Goal: Information Seeking & Learning: Compare options

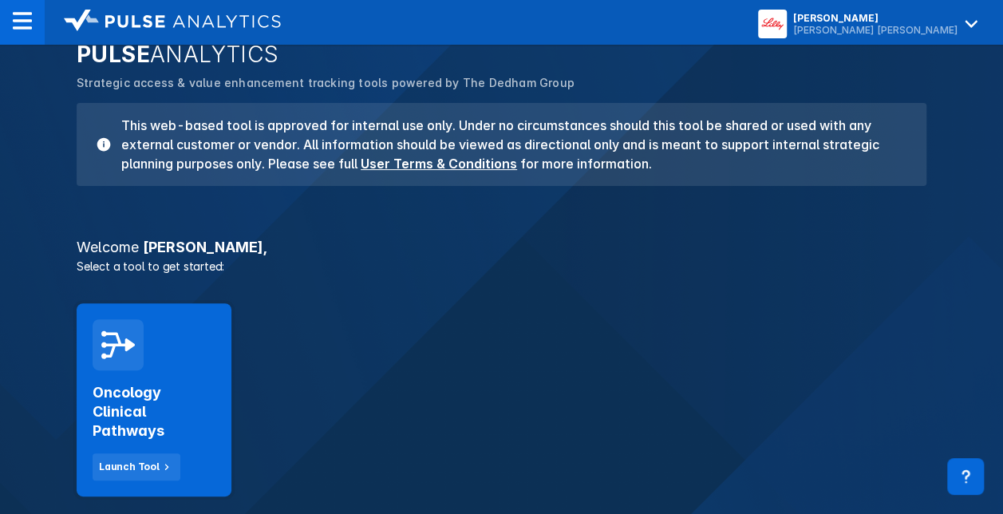
scroll to position [115, 0]
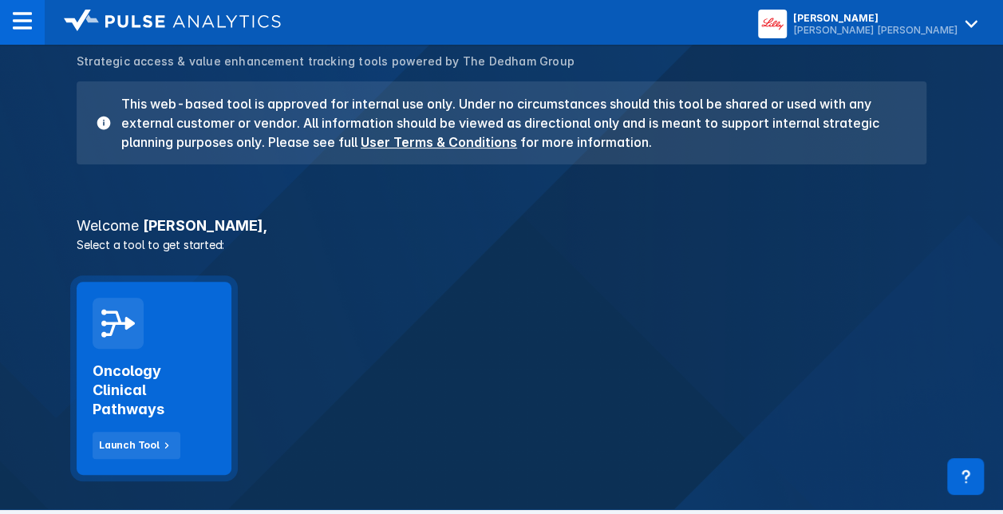
click at [182, 359] on div "Oncology Clinical Pathways Launch Tool" at bounding box center [154, 404] width 123 height 110
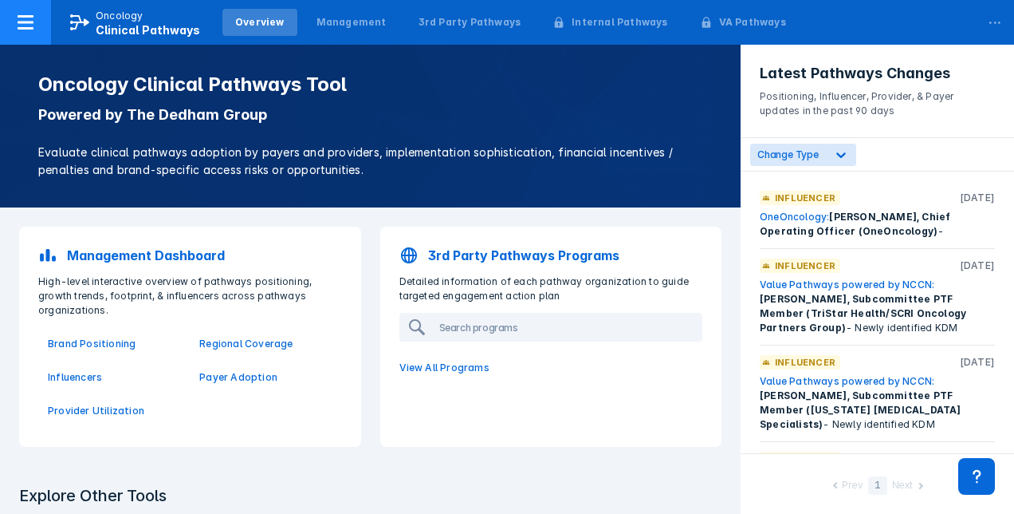
click at [131, 18] on p "Oncology" at bounding box center [120, 16] width 48 height 14
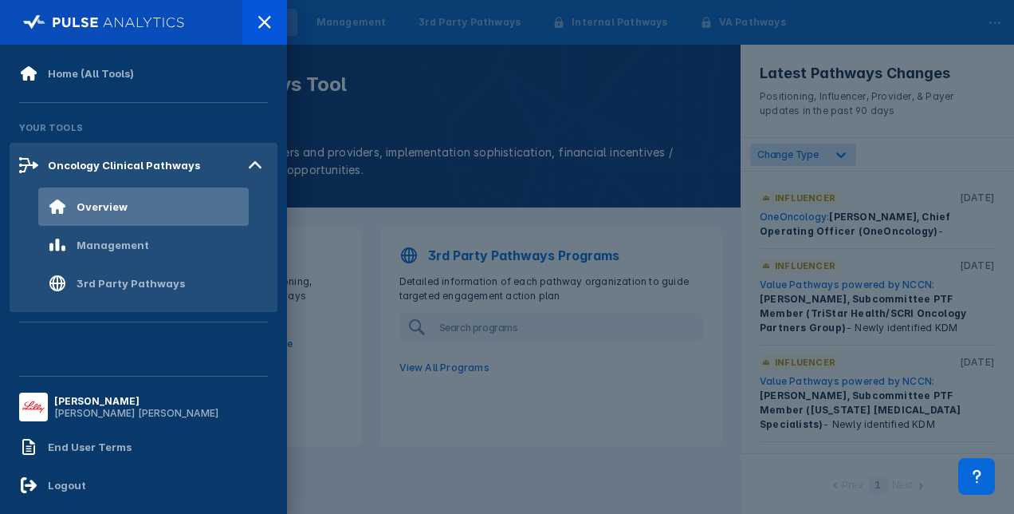
click at [105, 202] on div "Overview" at bounding box center [102, 206] width 51 height 13
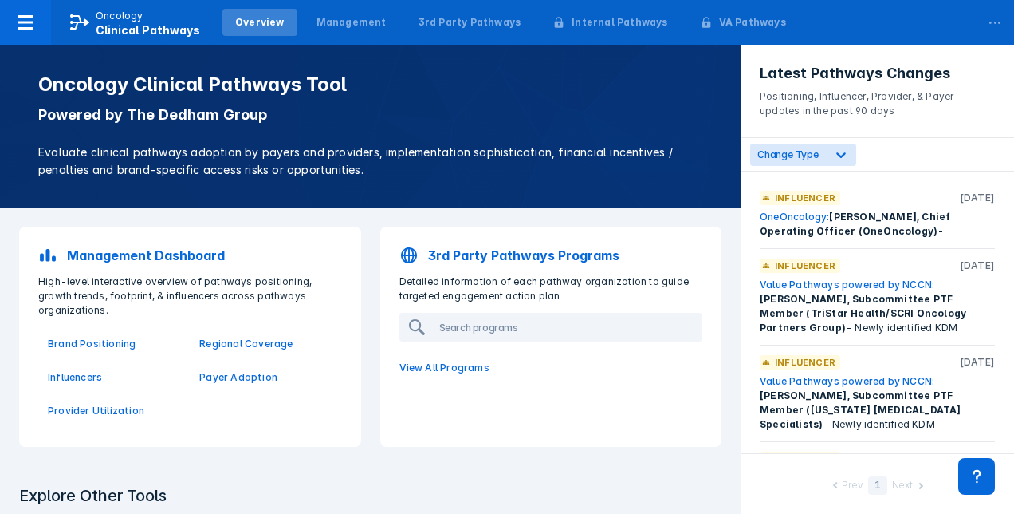
click at [115, 249] on p "Management Dashboard" at bounding box center [146, 255] width 158 height 19
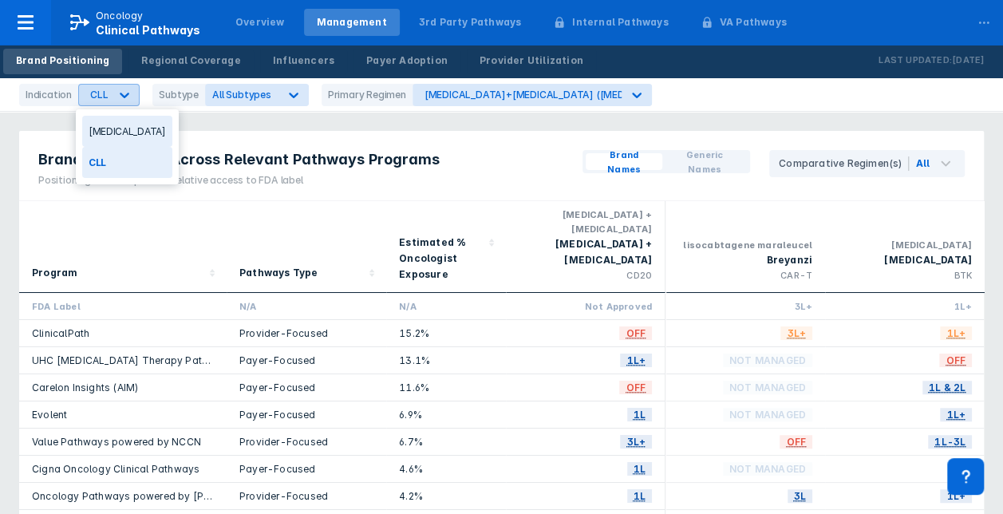
click at [123, 94] on icon at bounding box center [124, 95] width 16 height 16
drag, startPoint x: 113, startPoint y: 127, endPoint x: 301, endPoint y: 83, distance: 192.5
click at [115, 128] on div "[MEDICAL_DATA]" at bounding box center [127, 131] width 90 height 31
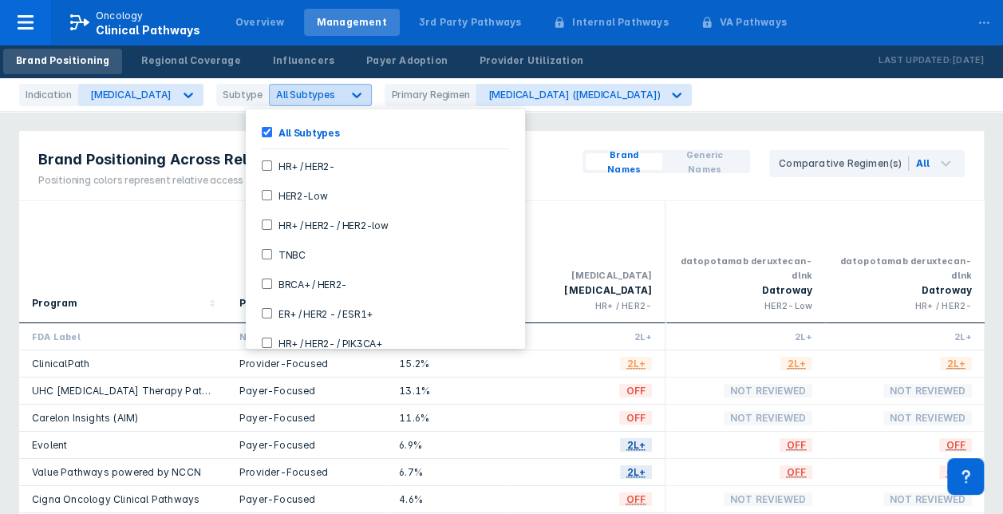
click at [349, 91] on icon at bounding box center [357, 95] width 16 height 16
click at [263, 163] on HER2--checkbox "HR+ / HER2-" at bounding box center [267, 165] width 10 height 10
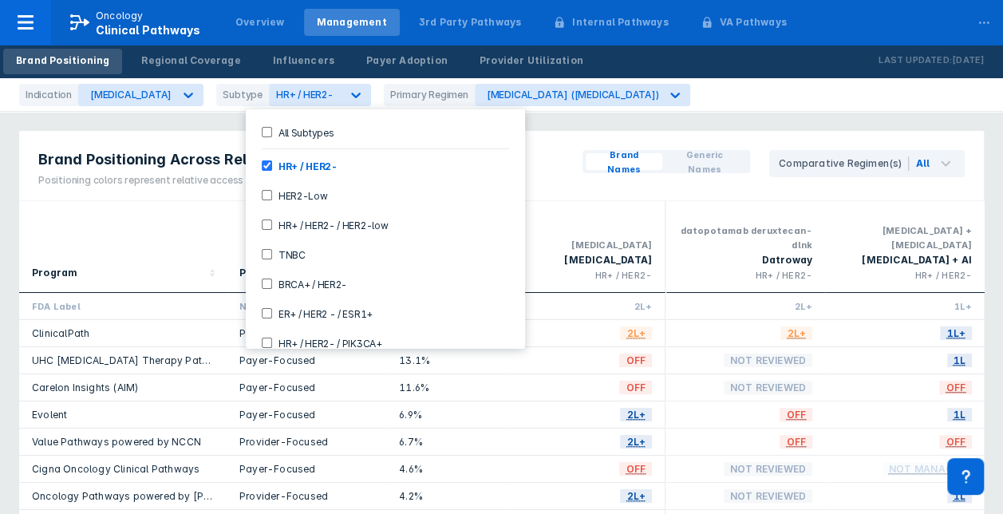
click at [555, 212] on div "[MEDICAL_DATA] [MEDICAL_DATA] HR+ / HER2-" at bounding box center [584, 246] width 133 height 78
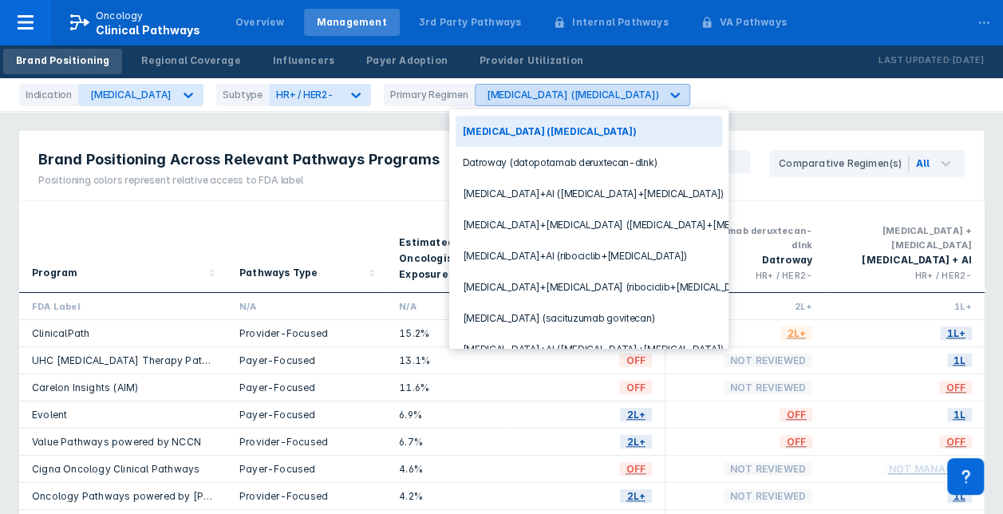
click at [671, 94] on icon at bounding box center [676, 96] width 10 height 6
click at [348, 91] on icon at bounding box center [356, 95] width 16 height 16
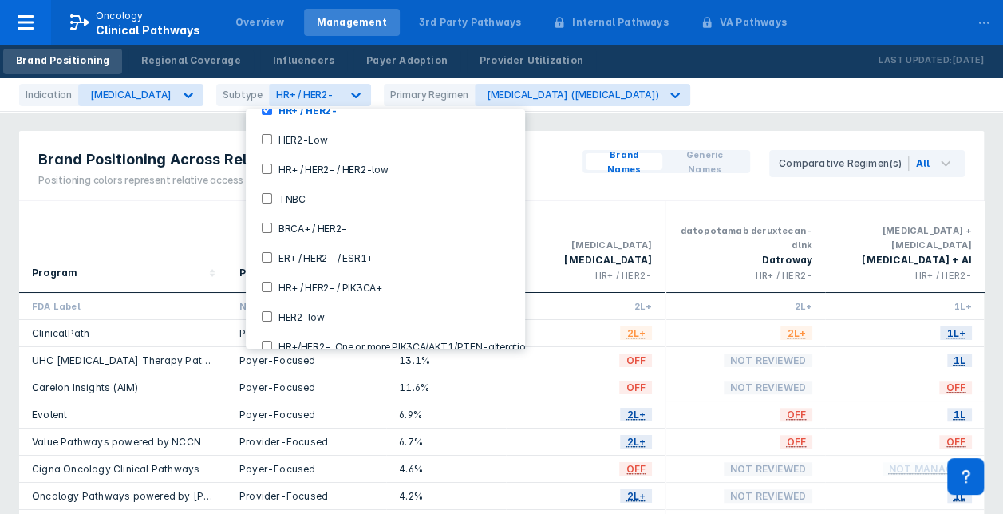
scroll to position [67, 0]
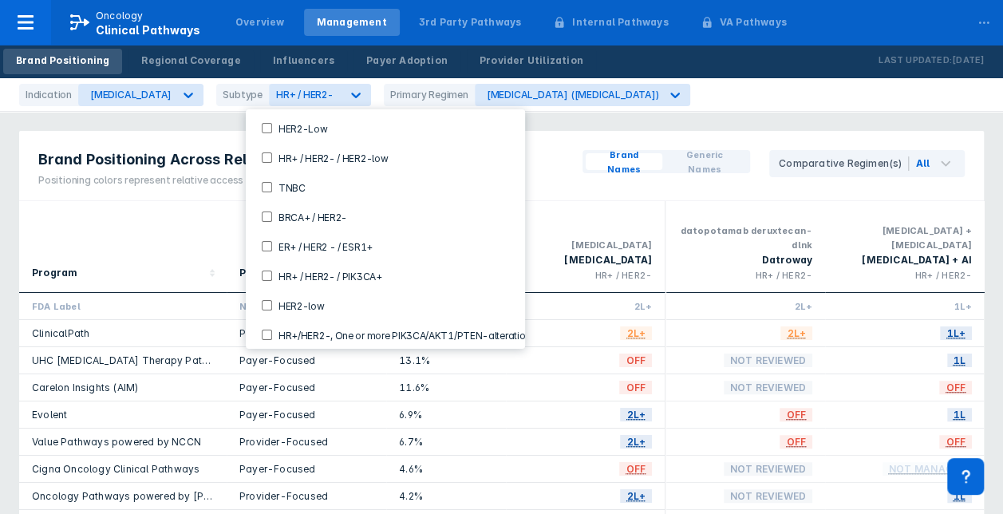
click at [266, 242] on ESR1\+-checkbox "ER+ / HER2 - / ESR1+" at bounding box center [267, 246] width 10 height 10
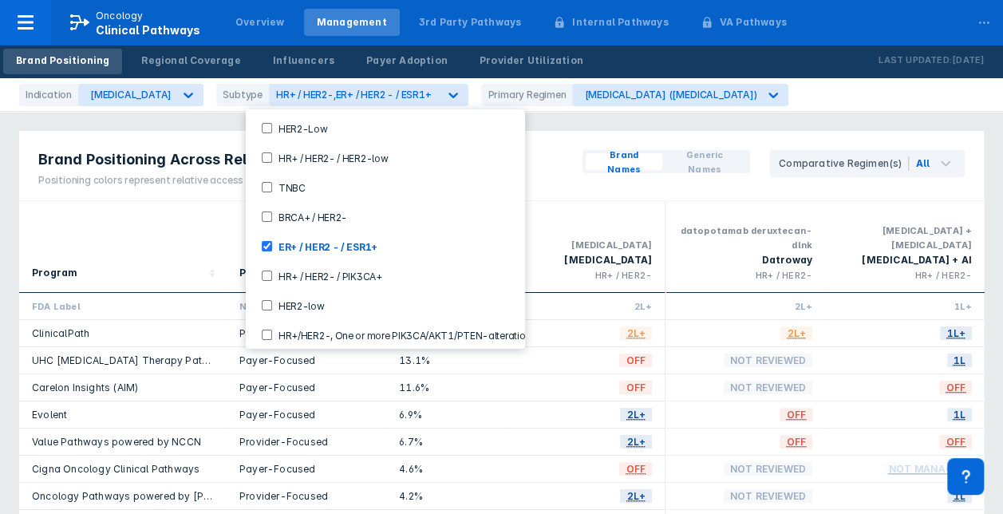
scroll to position [77, 0]
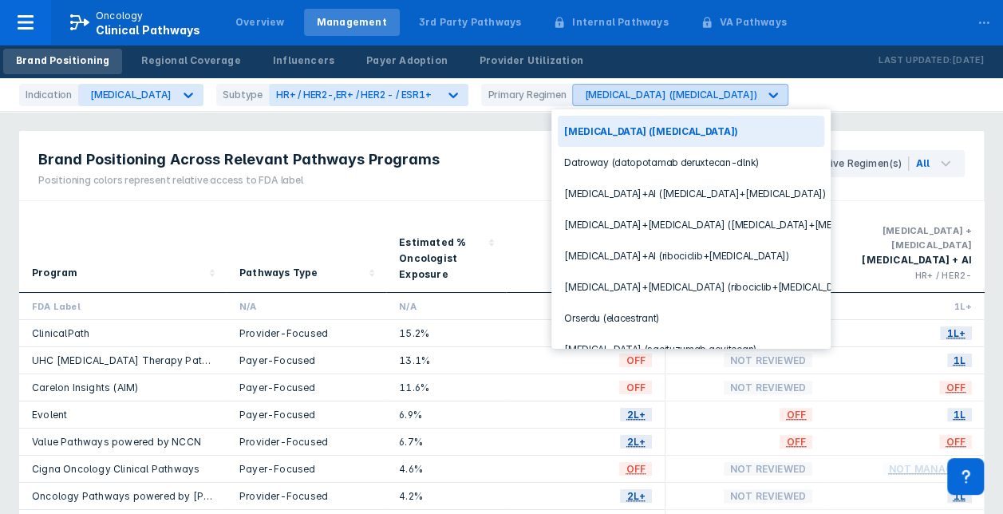
click at [768, 94] on icon at bounding box center [773, 96] width 10 height 6
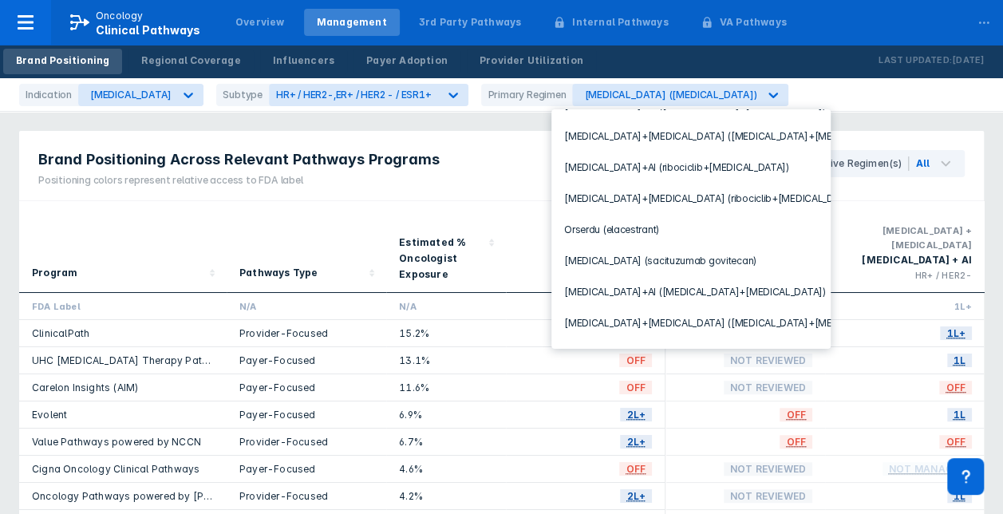
scroll to position [107, 0]
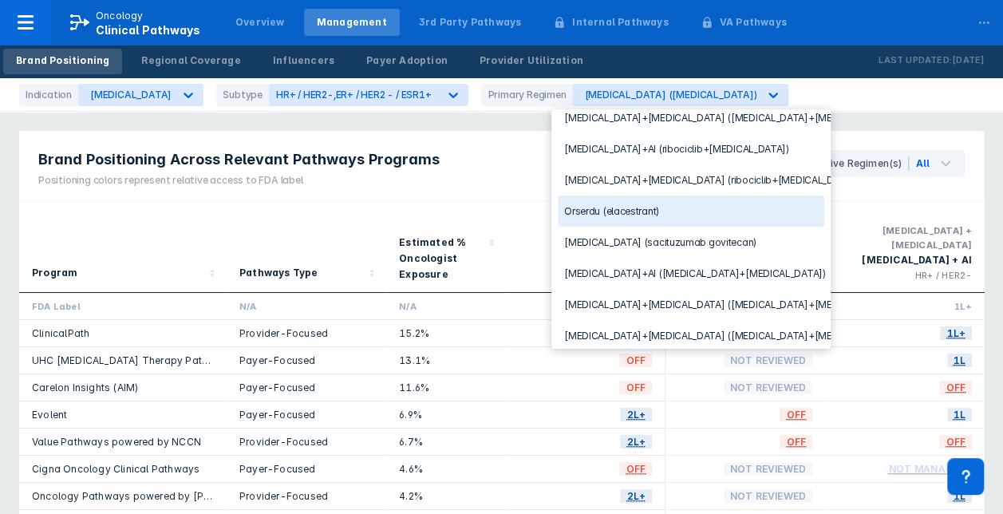
click at [692, 209] on div "Orserdu (elacestrant)" at bounding box center [690, 210] width 266 height 31
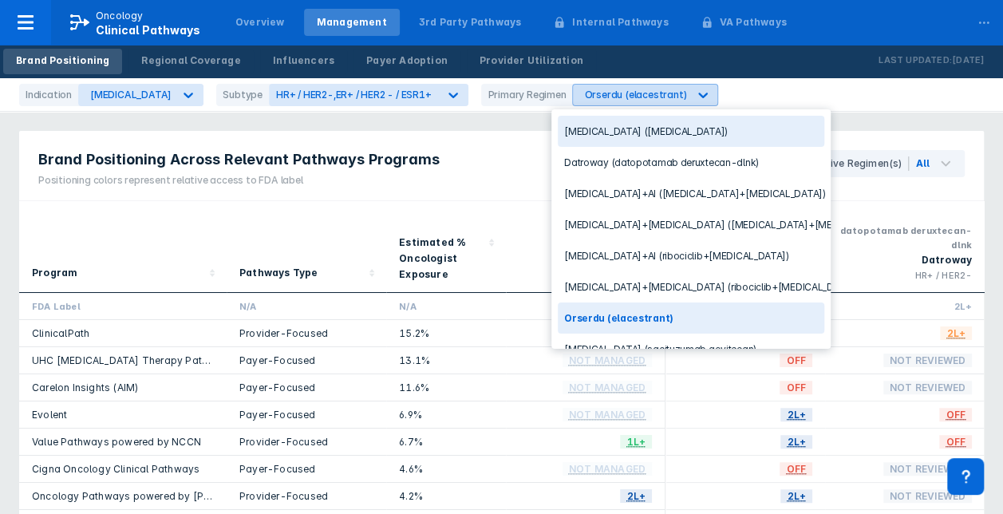
click at [698, 95] on icon at bounding box center [703, 96] width 10 height 6
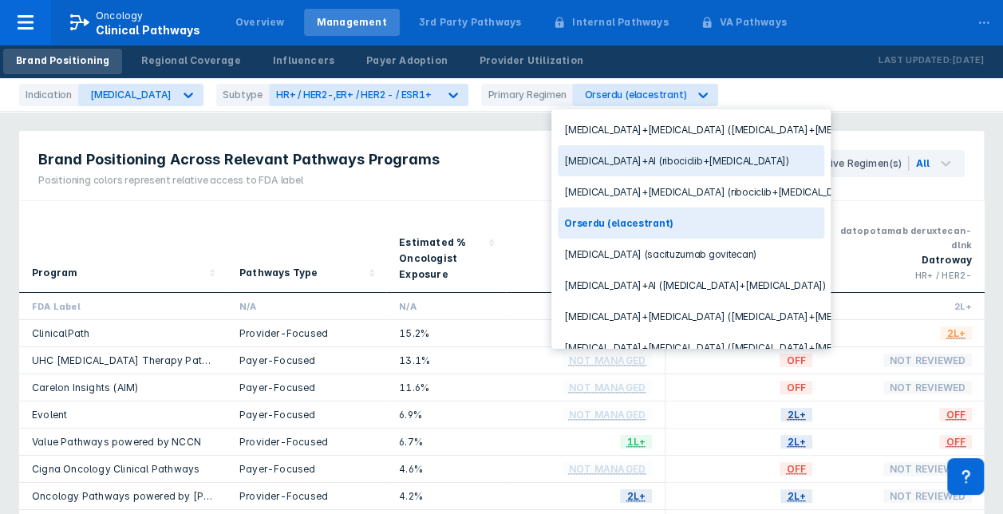
scroll to position [107, 0]
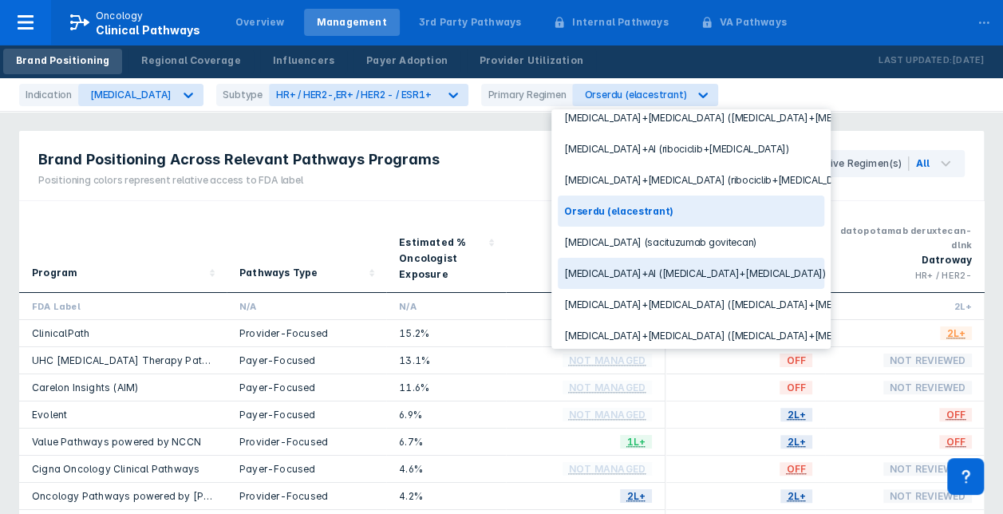
click at [715, 259] on div "[MEDICAL_DATA]+AI ([MEDICAL_DATA]+[MEDICAL_DATA])" at bounding box center [690, 273] width 266 height 31
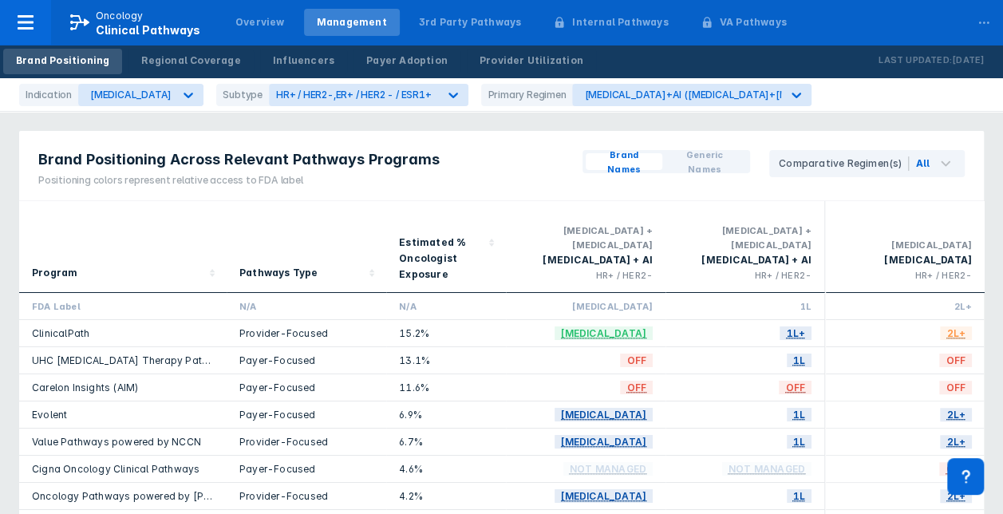
click at [758, 326] on div "1L+" at bounding box center [745, 333] width 160 height 27
click at [705, 92] on div "[MEDICAL_DATA]+AI ([MEDICAL_DATA]+[MEDICAL_DATA])" at bounding box center [721, 95] width 275 height 12
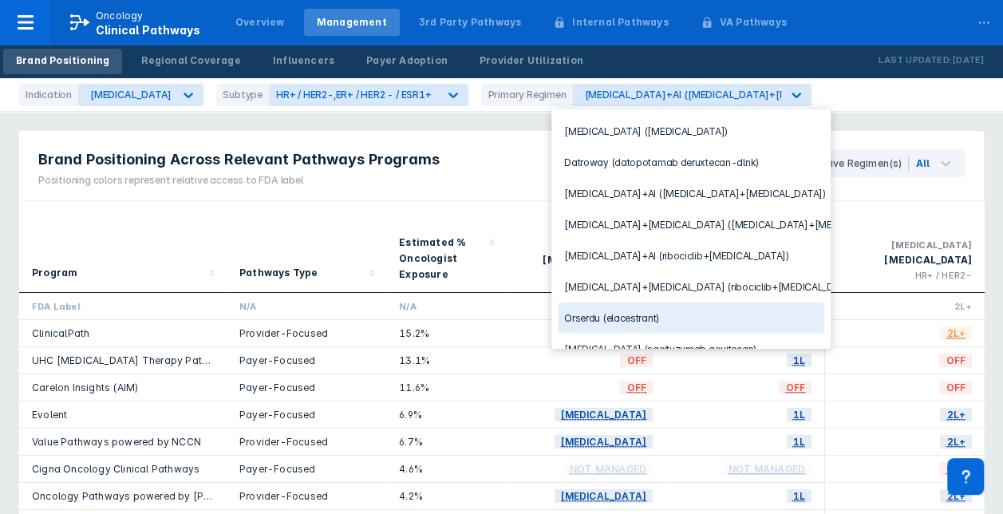
click at [676, 309] on div "Orserdu (elacestrant)" at bounding box center [690, 317] width 266 height 31
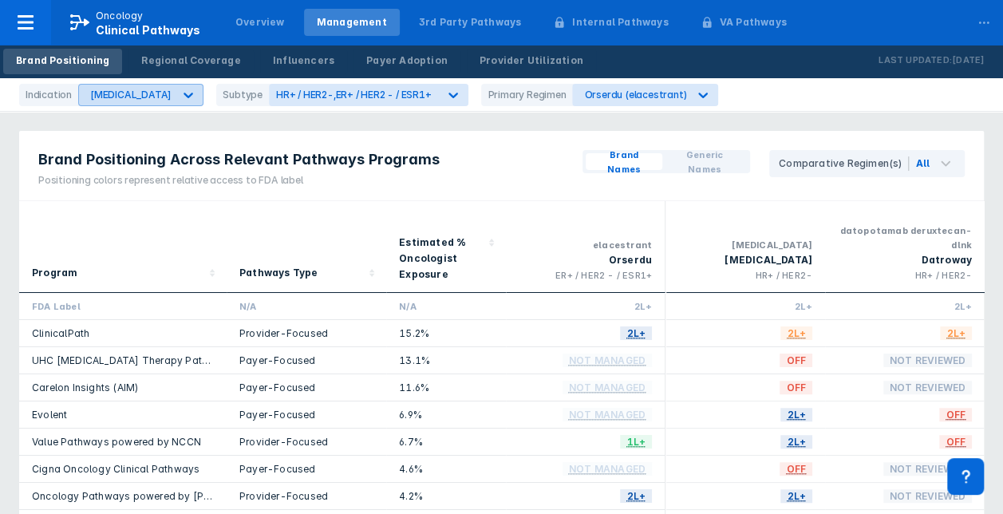
click at [136, 91] on div "[MEDICAL_DATA]" at bounding box center [130, 95] width 81 height 12
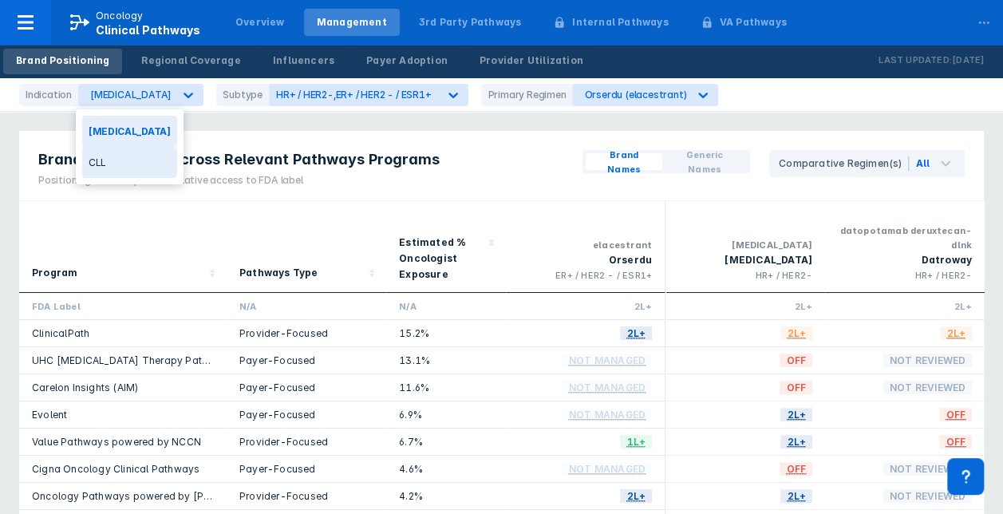
click at [116, 158] on div "CLL" at bounding box center [129, 162] width 95 height 31
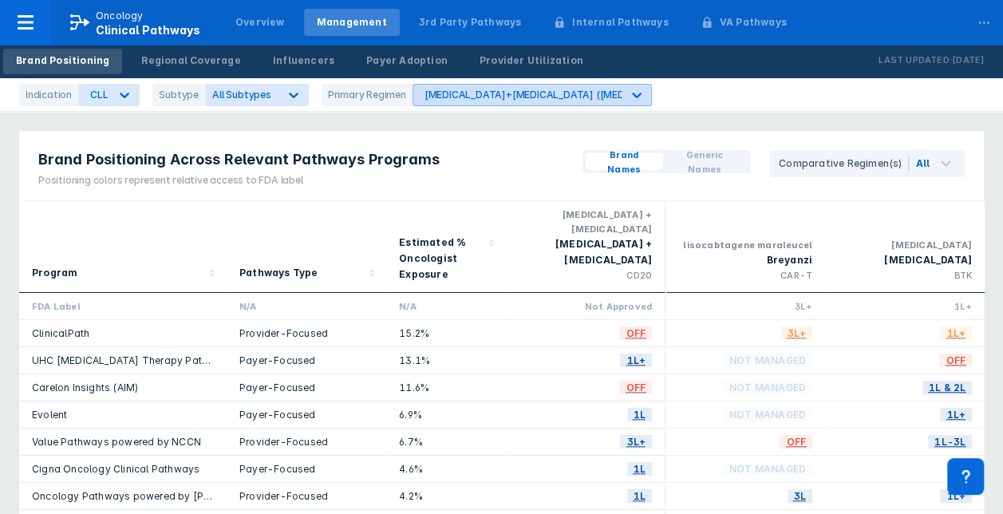
click at [628, 93] on icon at bounding box center [636, 95] width 16 height 16
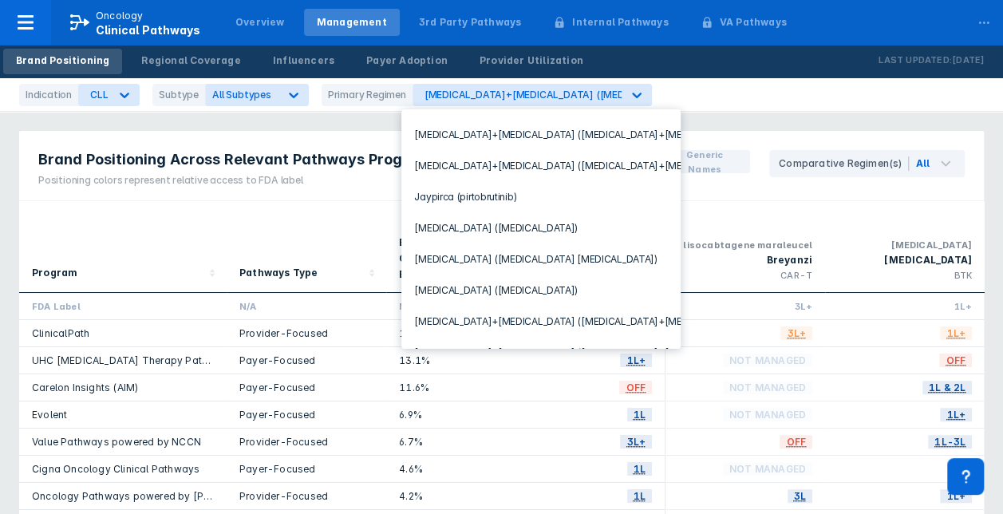
scroll to position [250, 0]
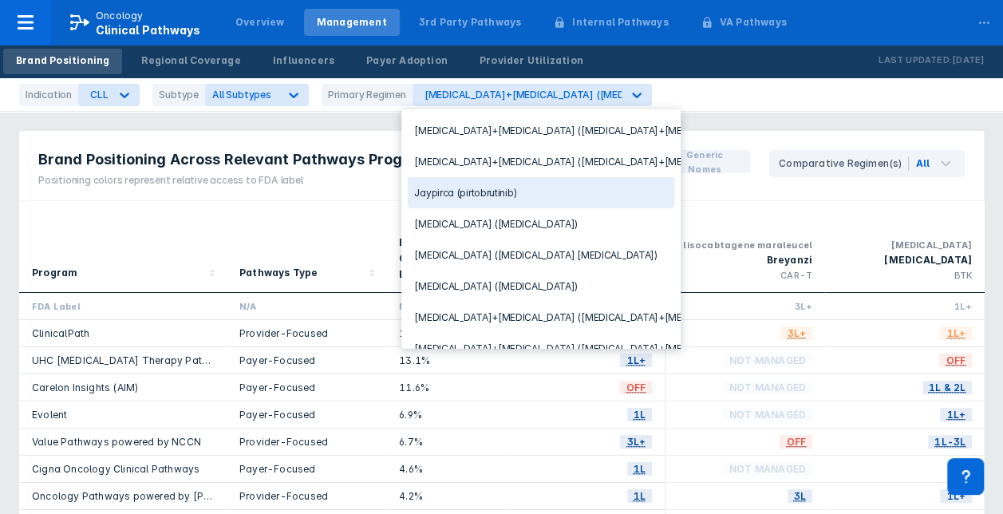
click at [557, 179] on div "Jaypirca (pirtobrutinib)" at bounding box center [541, 192] width 266 height 31
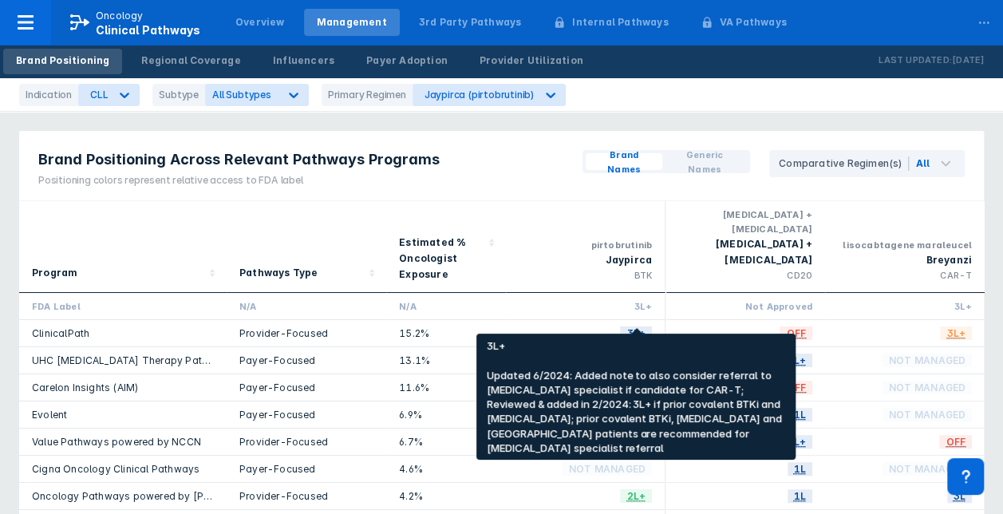
click at [638, 324] on span "3L+" at bounding box center [636, 333] width 32 height 18
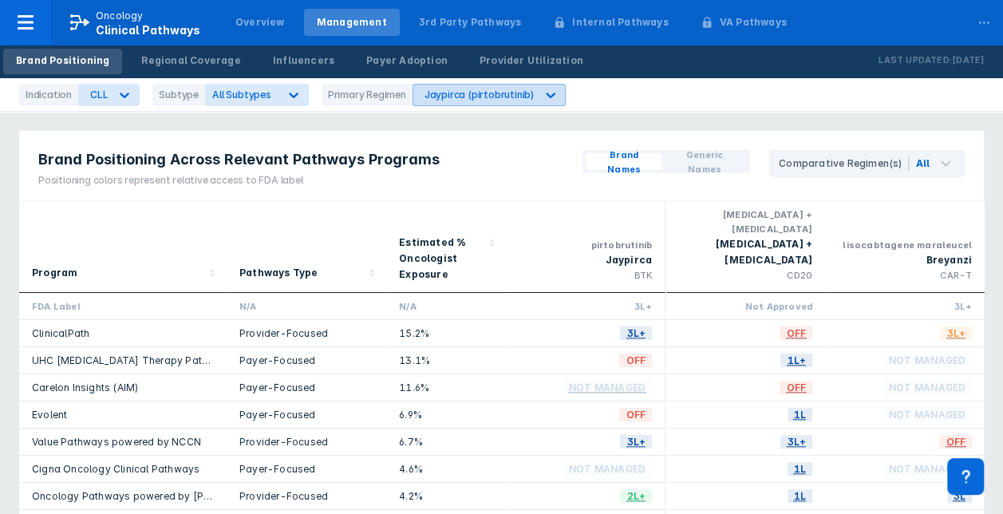
click at [542, 101] on icon at bounding box center [550, 95] width 16 height 16
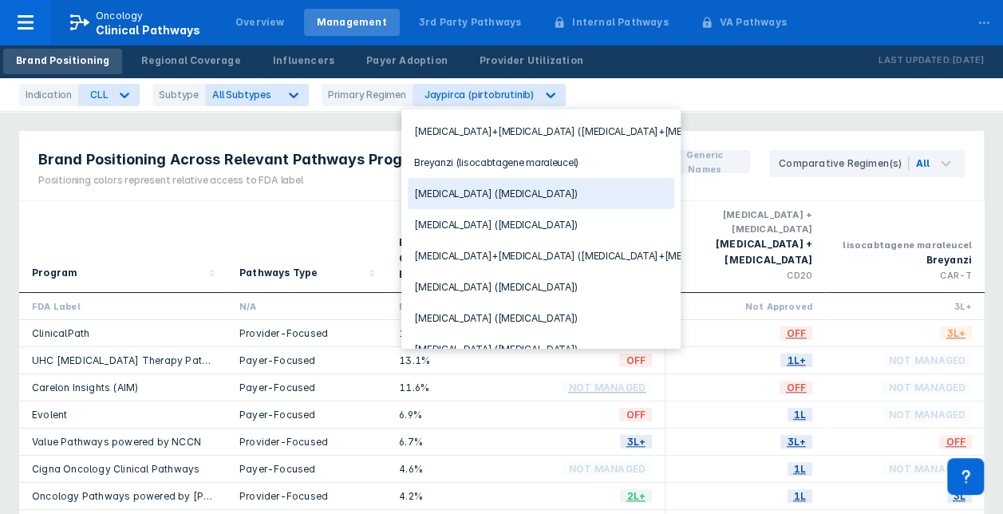
click at [535, 187] on div "[MEDICAL_DATA] ([MEDICAL_DATA])" at bounding box center [541, 193] width 266 height 31
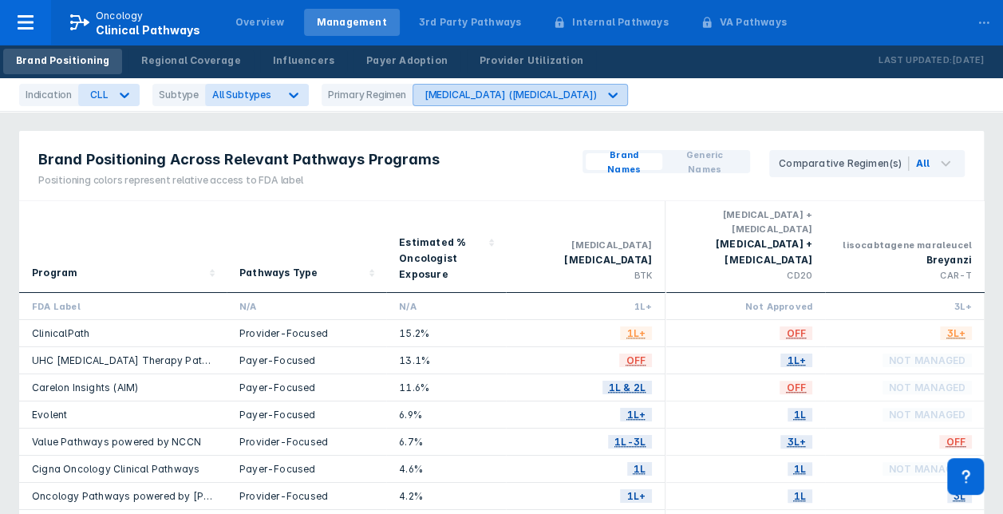
click at [598, 91] on div at bounding box center [612, 95] width 29 height 29
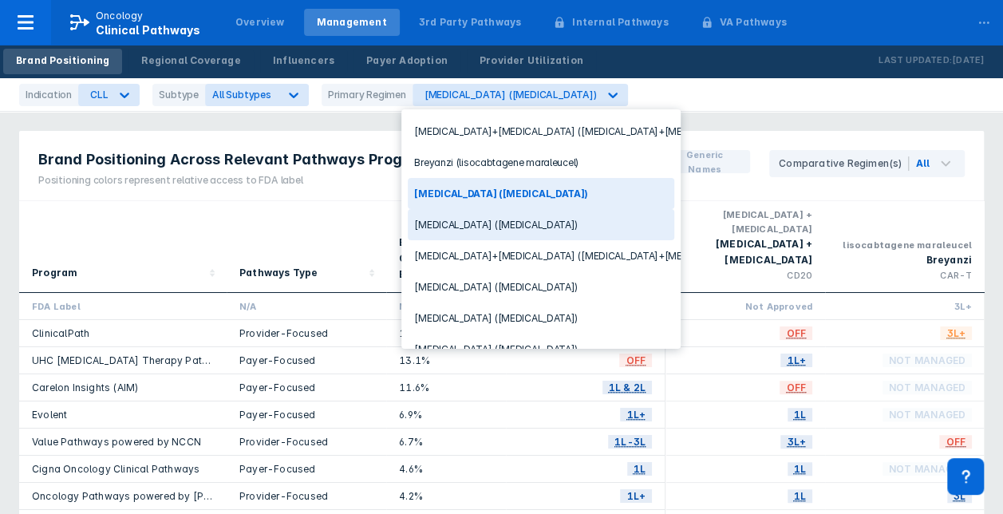
click at [495, 220] on div "[MEDICAL_DATA] ([MEDICAL_DATA])" at bounding box center [541, 224] width 266 height 31
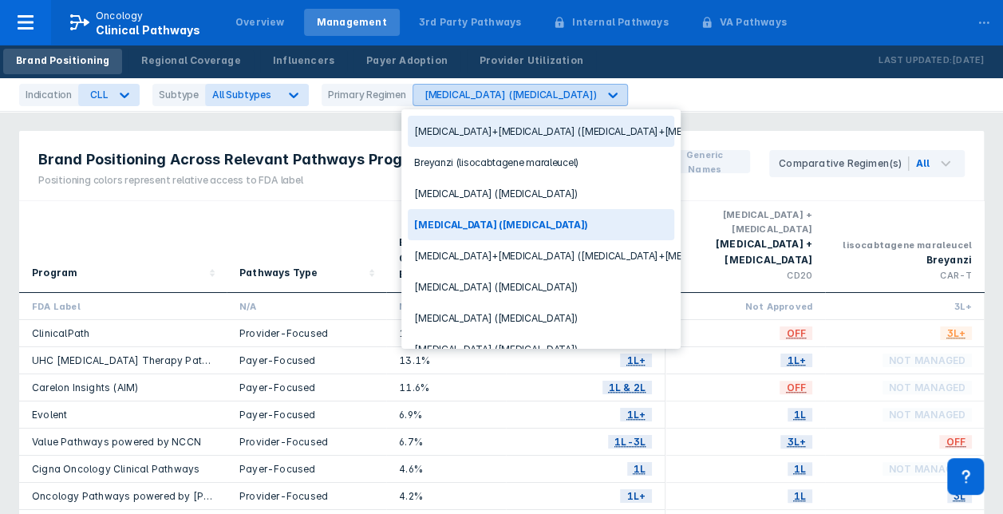
click at [605, 91] on icon at bounding box center [613, 95] width 16 height 16
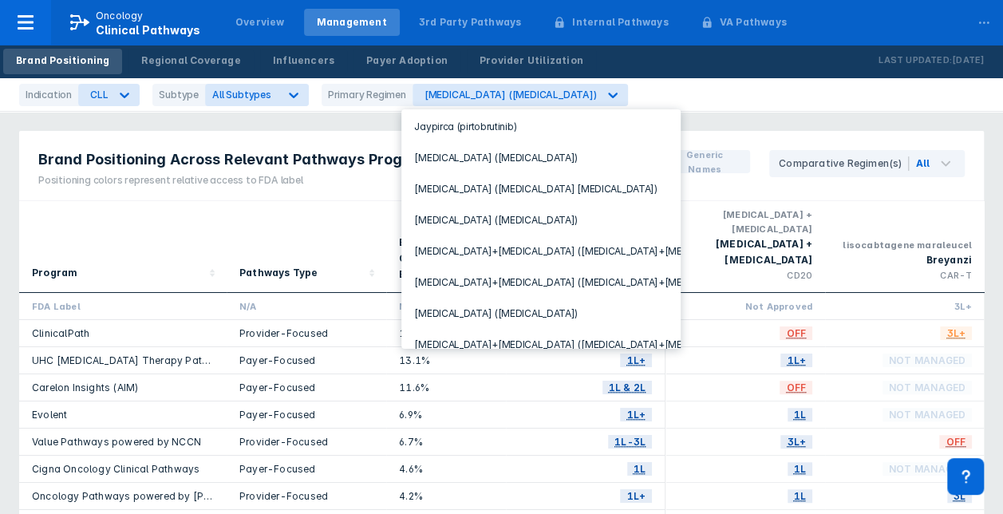
scroll to position [319, 0]
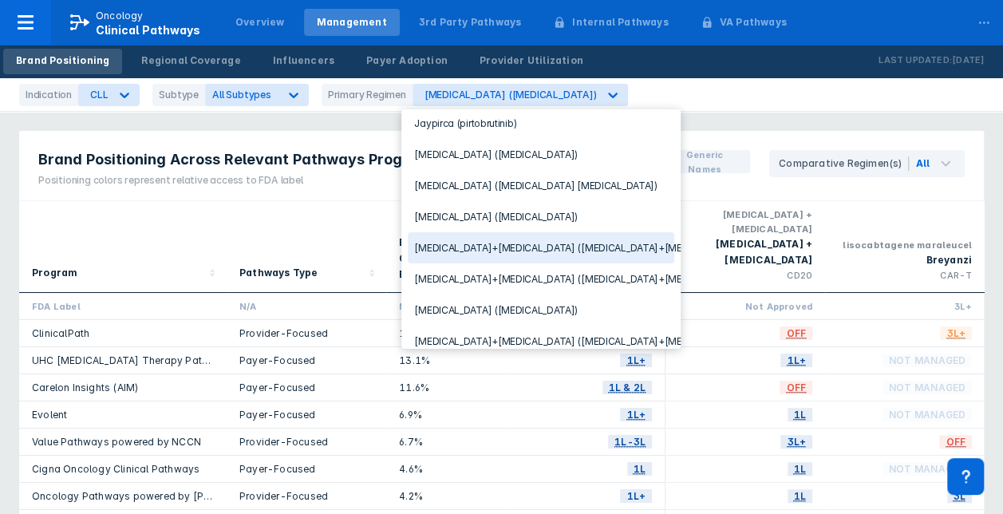
click at [557, 238] on div "[MEDICAL_DATA]+[MEDICAL_DATA] ([MEDICAL_DATA]+[MEDICAL_DATA])" at bounding box center [541, 247] width 266 height 31
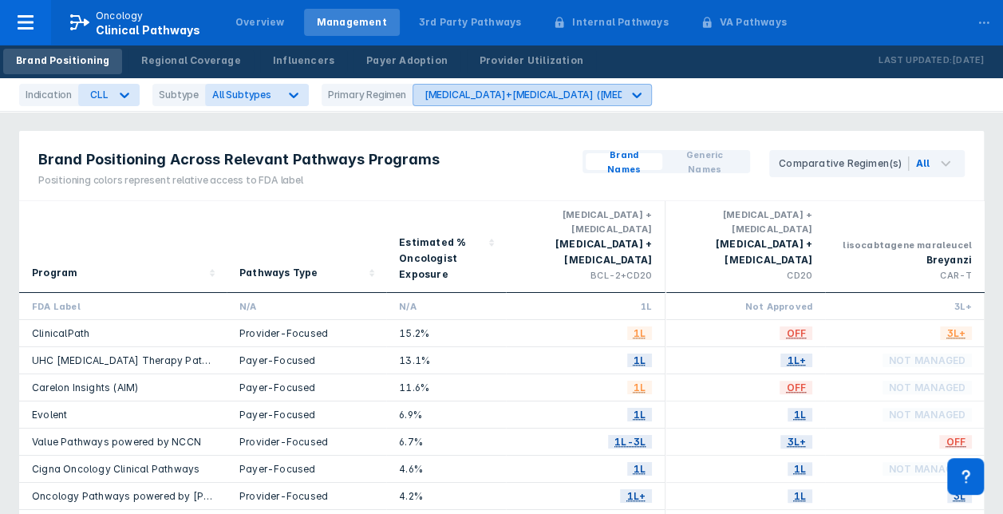
click at [587, 93] on div "[MEDICAL_DATA]+[MEDICAL_DATA] ([MEDICAL_DATA]+[MEDICAL_DATA])" at bounding box center [598, 95] width 348 height 12
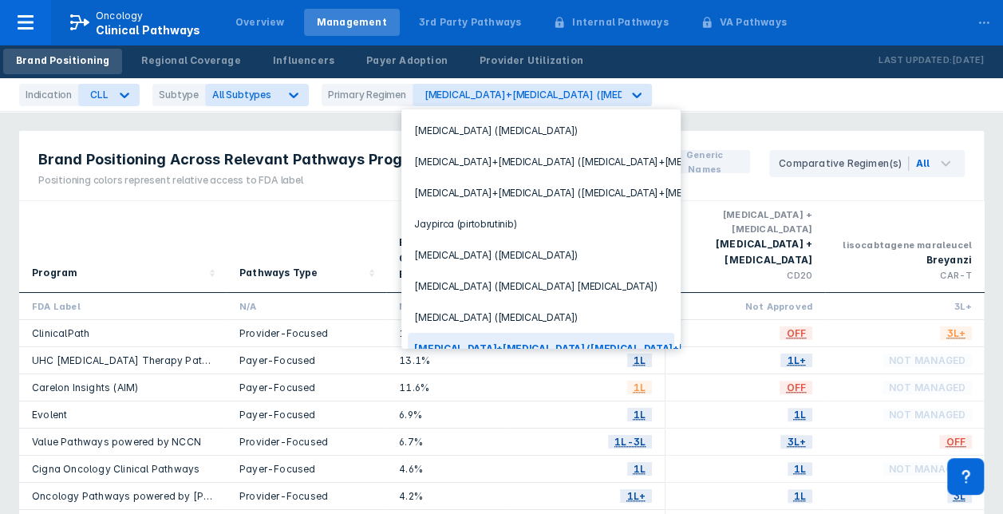
scroll to position [319, 0]
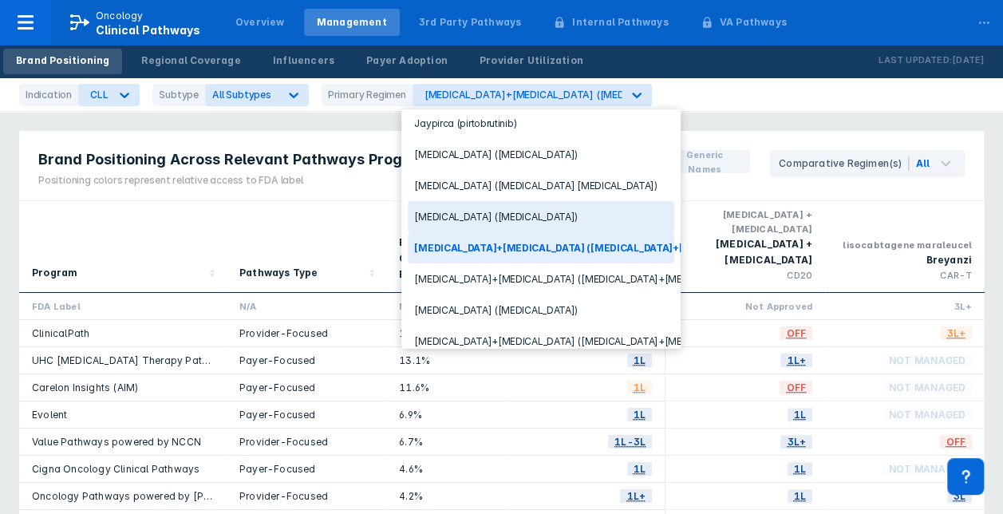
click at [528, 201] on div "[MEDICAL_DATA] ([MEDICAL_DATA])" at bounding box center [541, 216] width 266 height 31
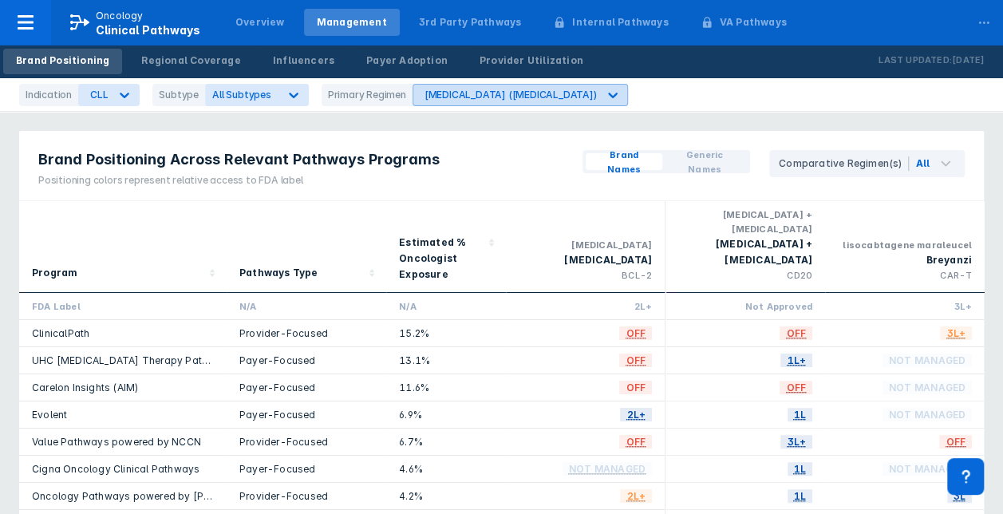
click at [605, 93] on icon at bounding box center [613, 95] width 16 height 16
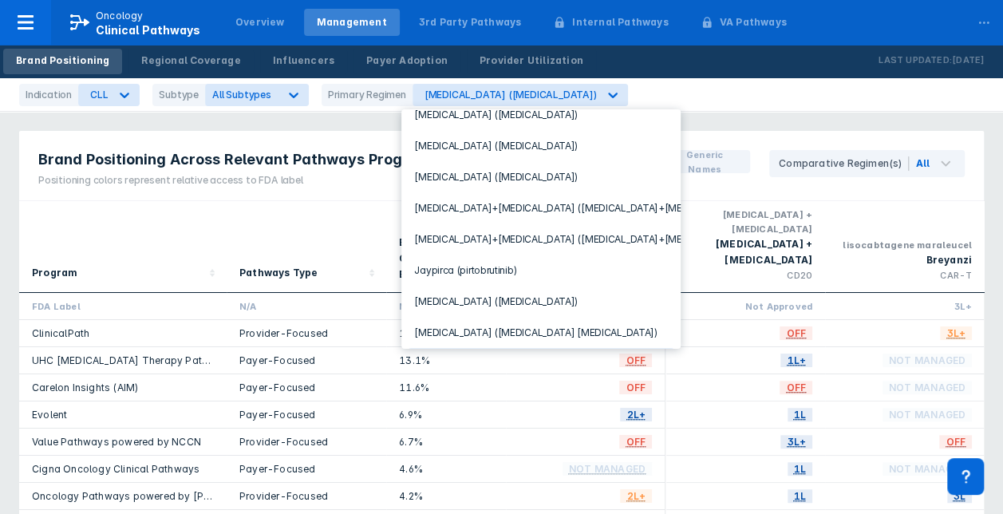
scroll to position [288, 0]
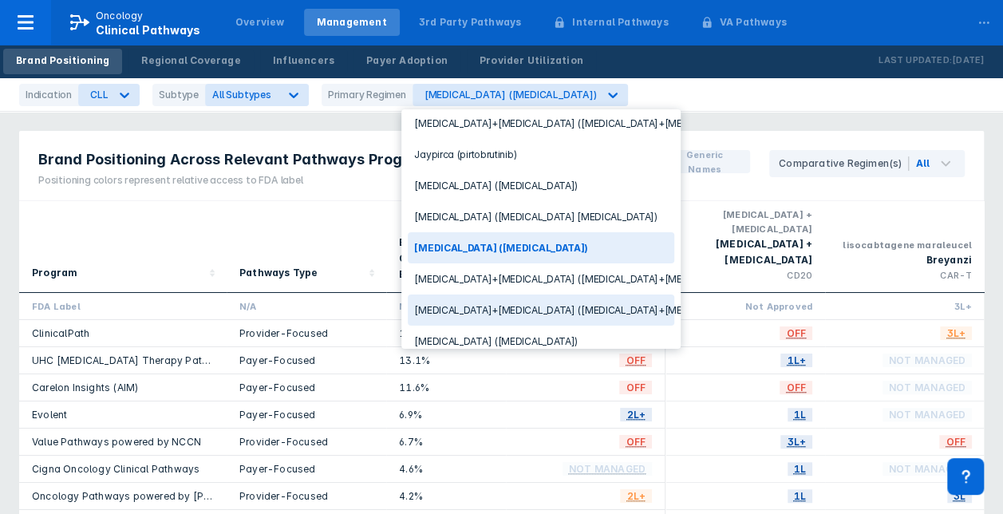
click at [549, 294] on div "[MEDICAL_DATA]+[MEDICAL_DATA] ([MEDICAL_DATA]+[MEDICAL_DATA])" at bounding box center [541, 309] width 266 height 31
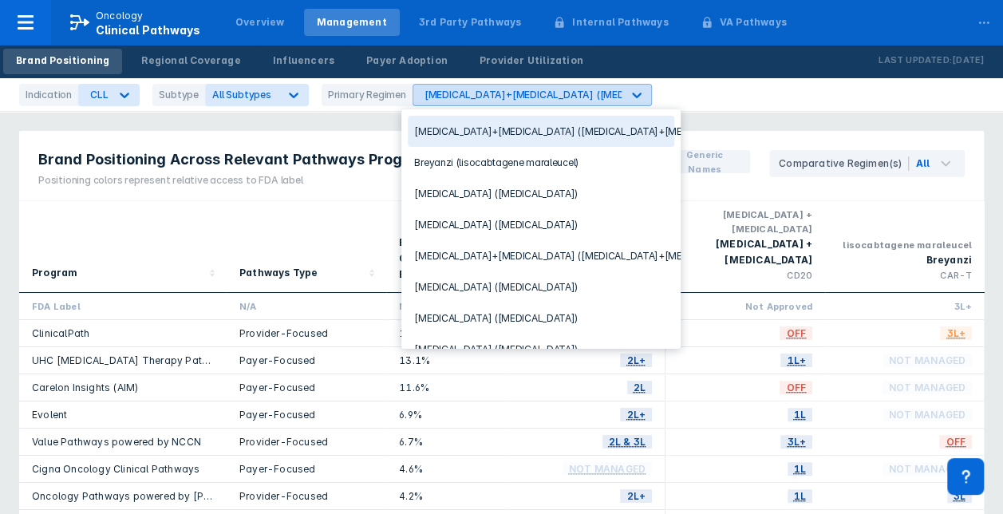
click at [628, 95] on icon at bounding box center [636, 95] width 16 height 16
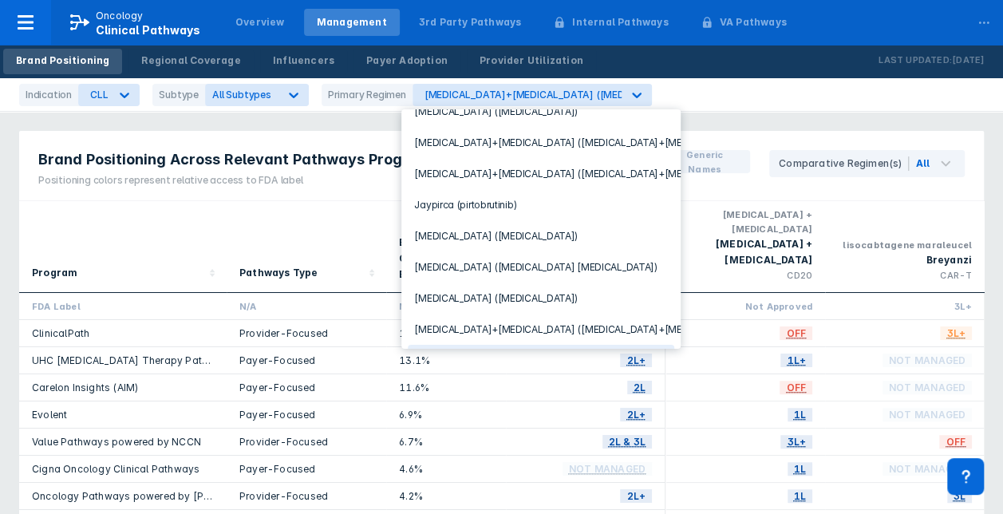
scroll to position [319, 0]
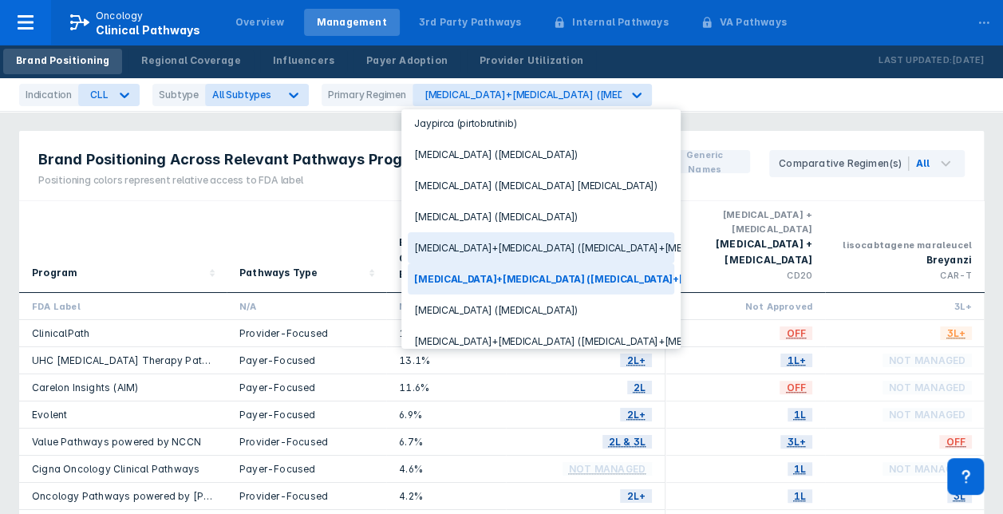
click at [613, 237] on div "[MEDICAL_DATA]+[MEDICAL_DATA] ([MEDICAL_DATA]+[MEDICAL_DATA])" at bounding box center [541, 247] width 266 height 31
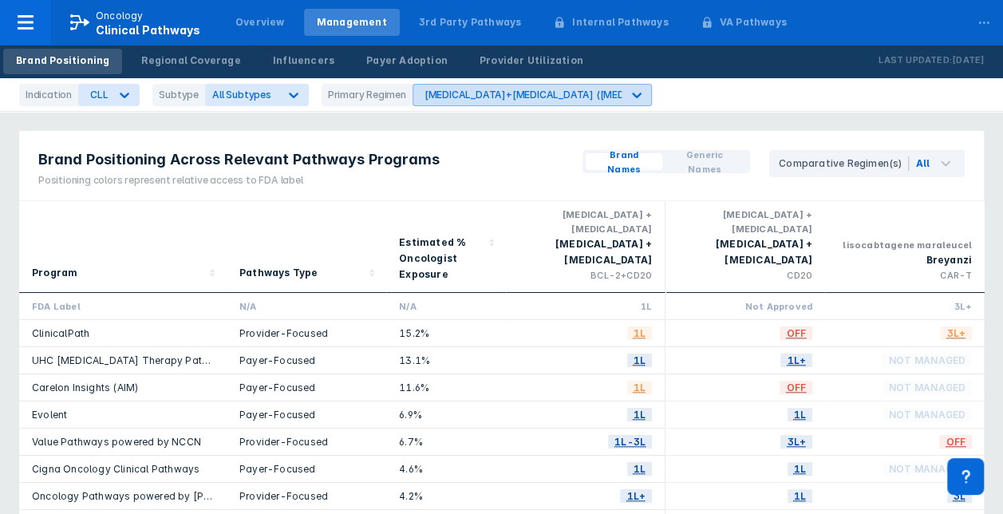
click at [628, 91] on icon at bounding box center [636, 95] width 16 height 16
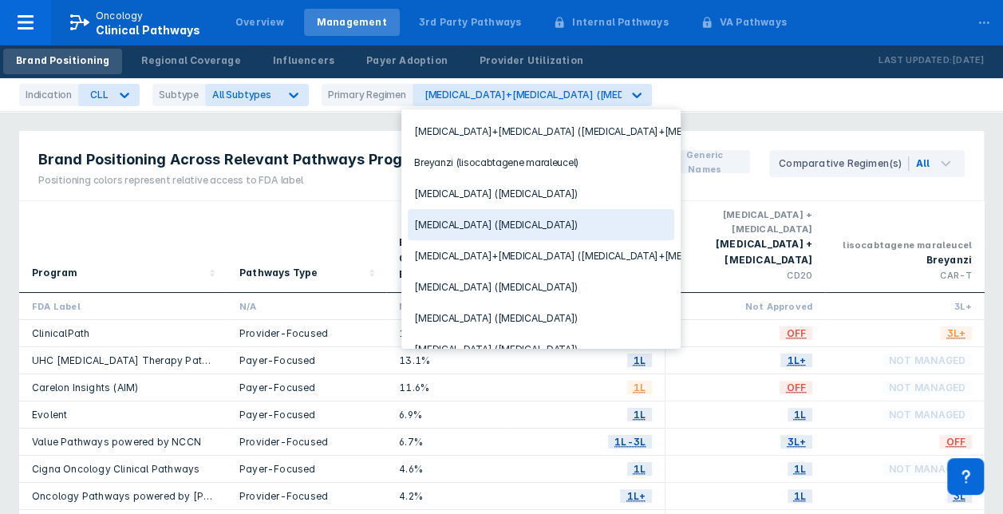
click at [557, 219] on div "[MEDICAL_DATA] ([MEDICAL_DATA])" at bounding box center [541, 224] width 266 height 31
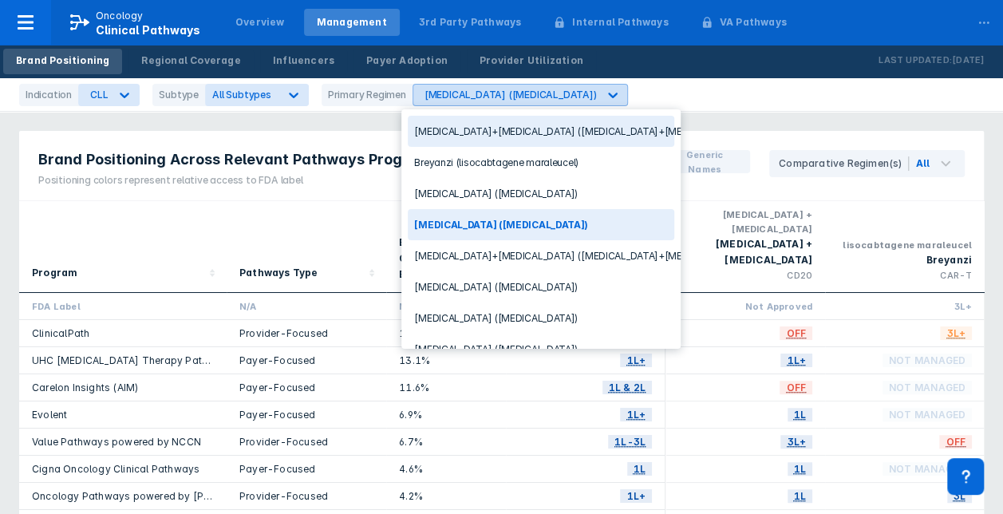
click at [605, 87] on icon at bounding box center [613, 95] width 16 height 16
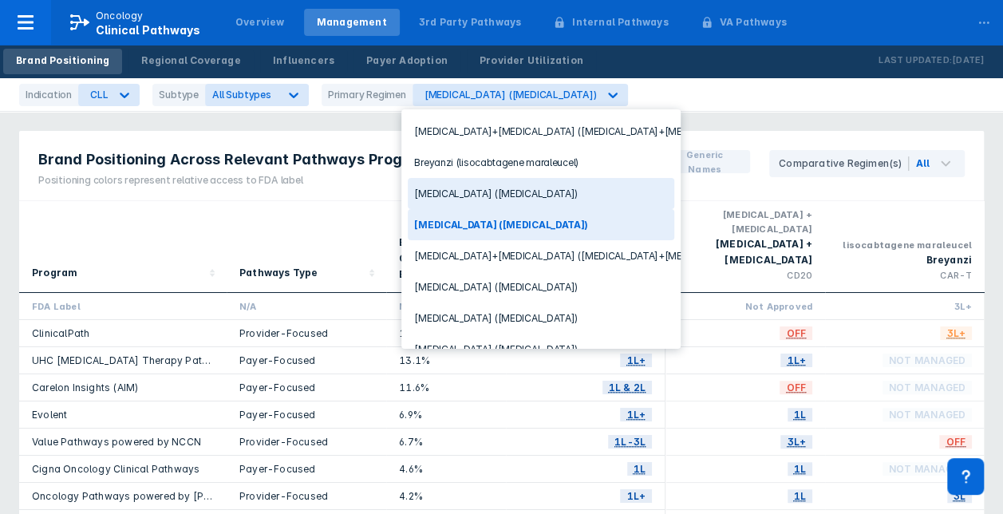
click at [532, 188] on div "[MEDICAL_DATA] ([MEDICAL_DATA])" at bounding box center [541, 193] width 266 height 31
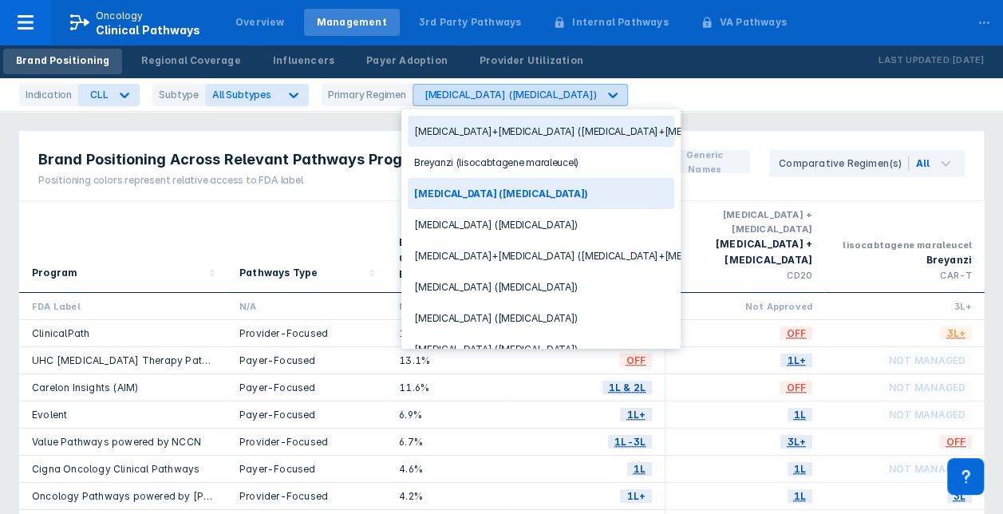
click at [598, 91] on div at bounding box center [612, 95] width 29 height 29
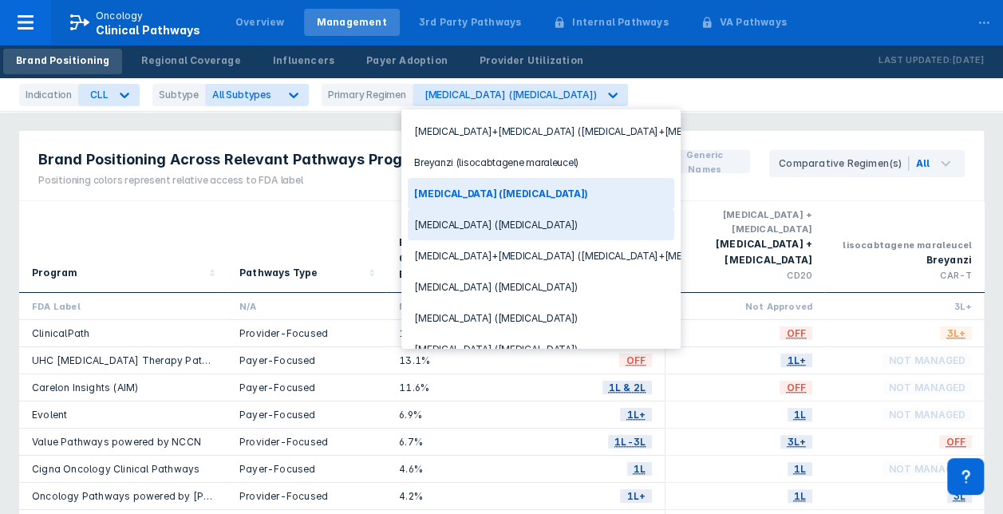
click at [515, 219] on div "[MEDICAL_DATA] ([MEDICAL_DATA])" at bounding box center [541, 224] width 266 height 31
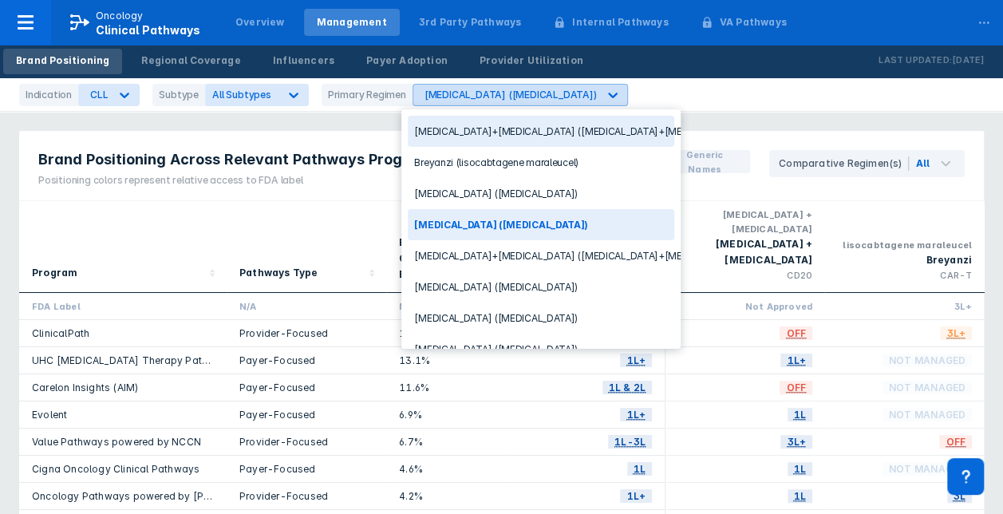
click at [605, 98] on icon at bounding box center [613, 95] width 16 height 16
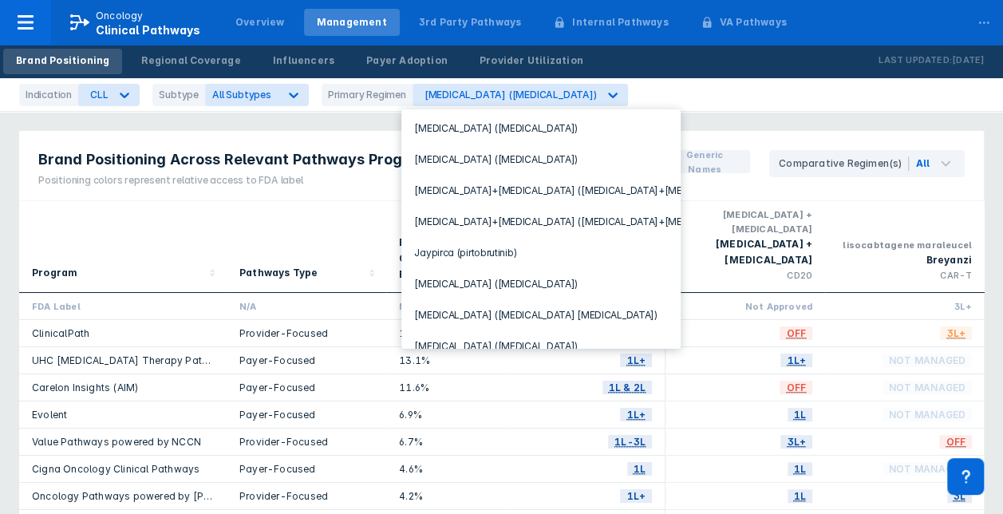
scroll to position [206, 0]
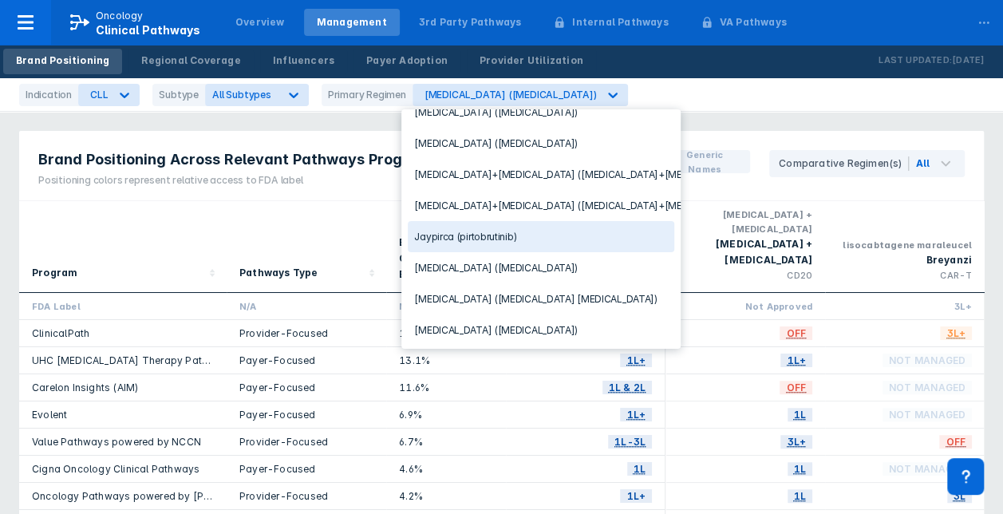
click at [538, 225] on div "Jaypirca (pirtobrutinib)" at bounding box center [541, 236] width 266 height 31
